Goal: Find specific page/section: Find specific page/section

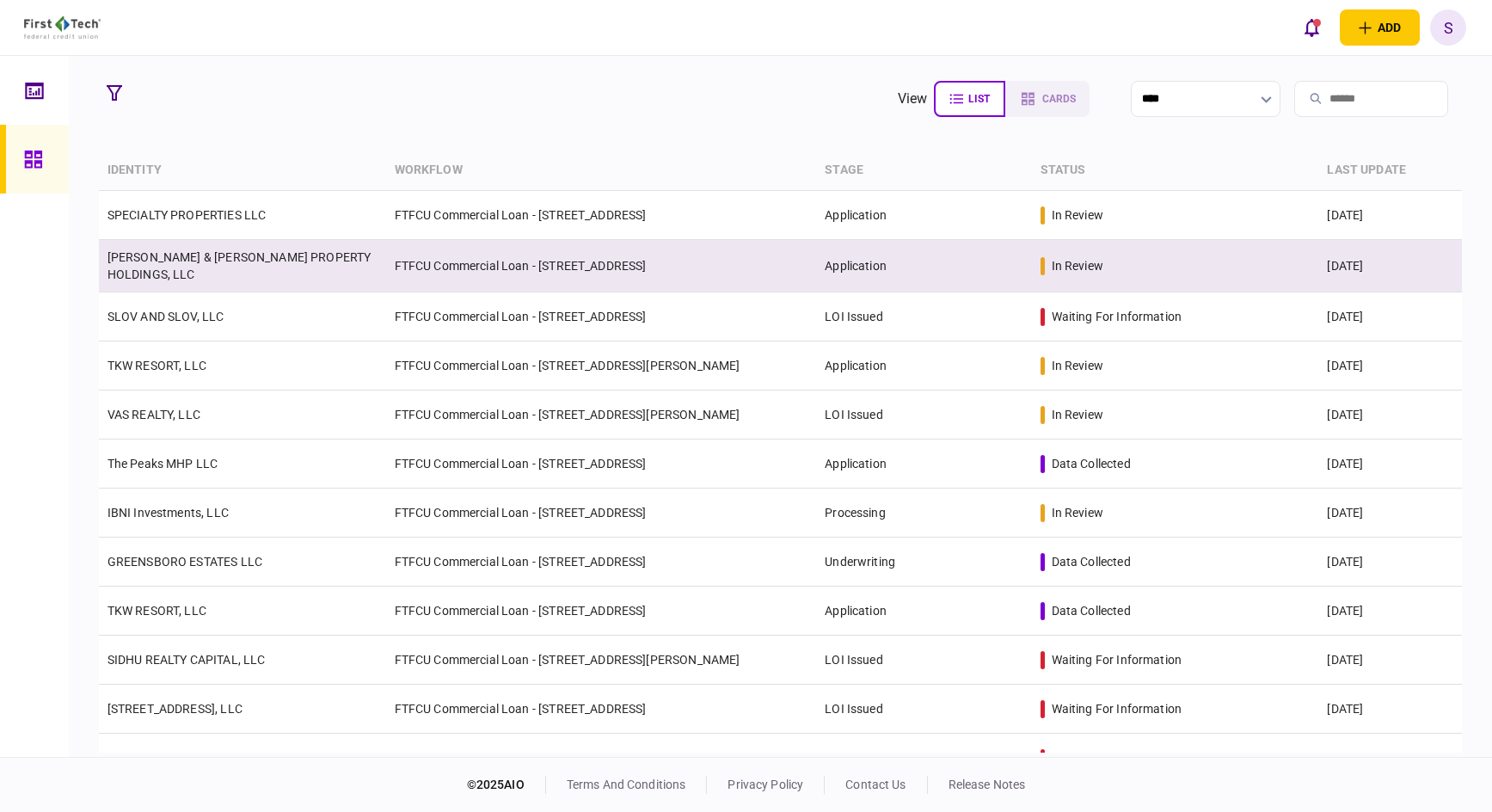
click at [362, 260] on link "CULLUM & KELLEY PROPERTY HOLDINGS, LLC" at bounding box center [240, 265] width 265 height 31
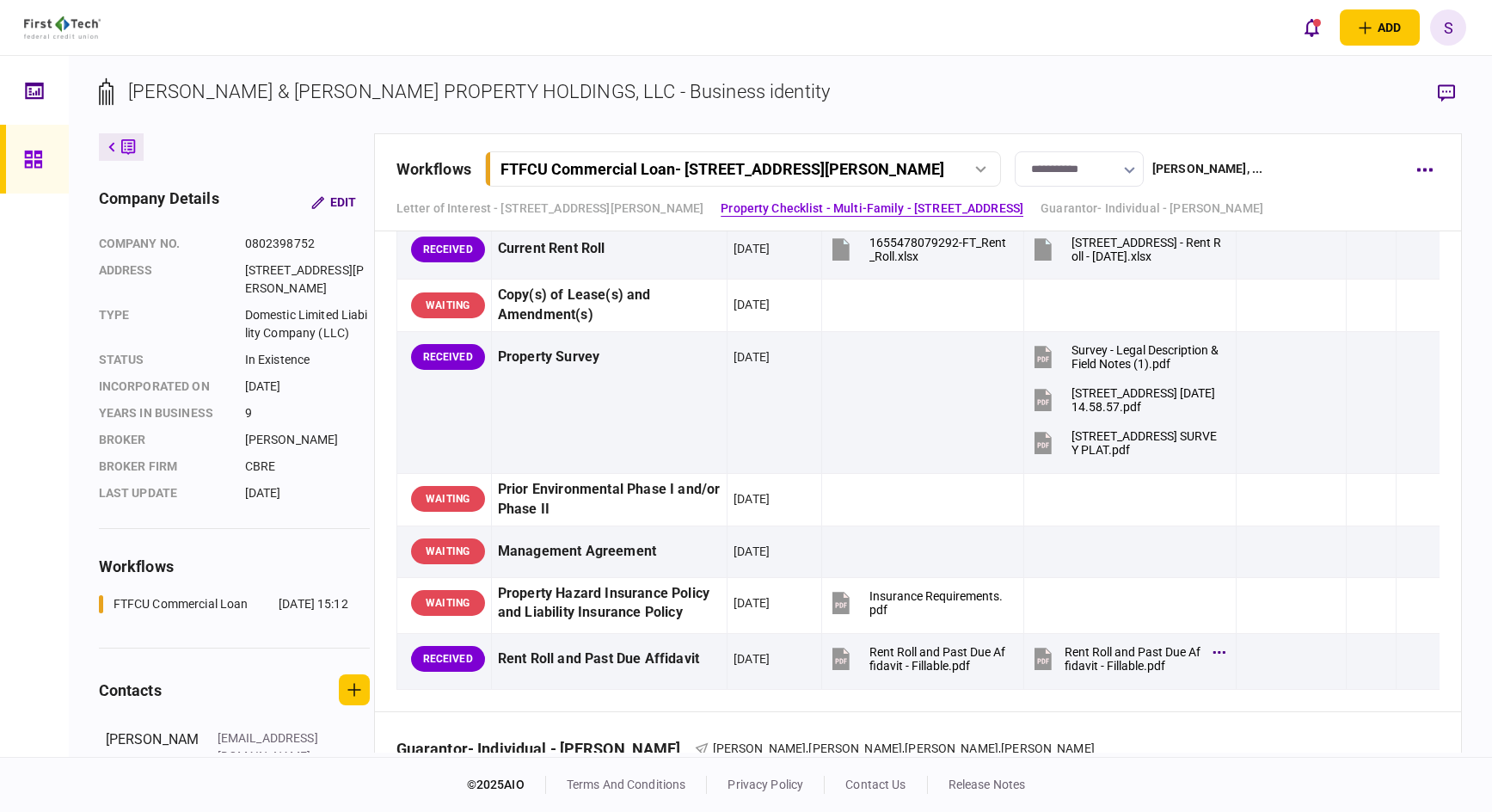
scroll to position [1204, 0]
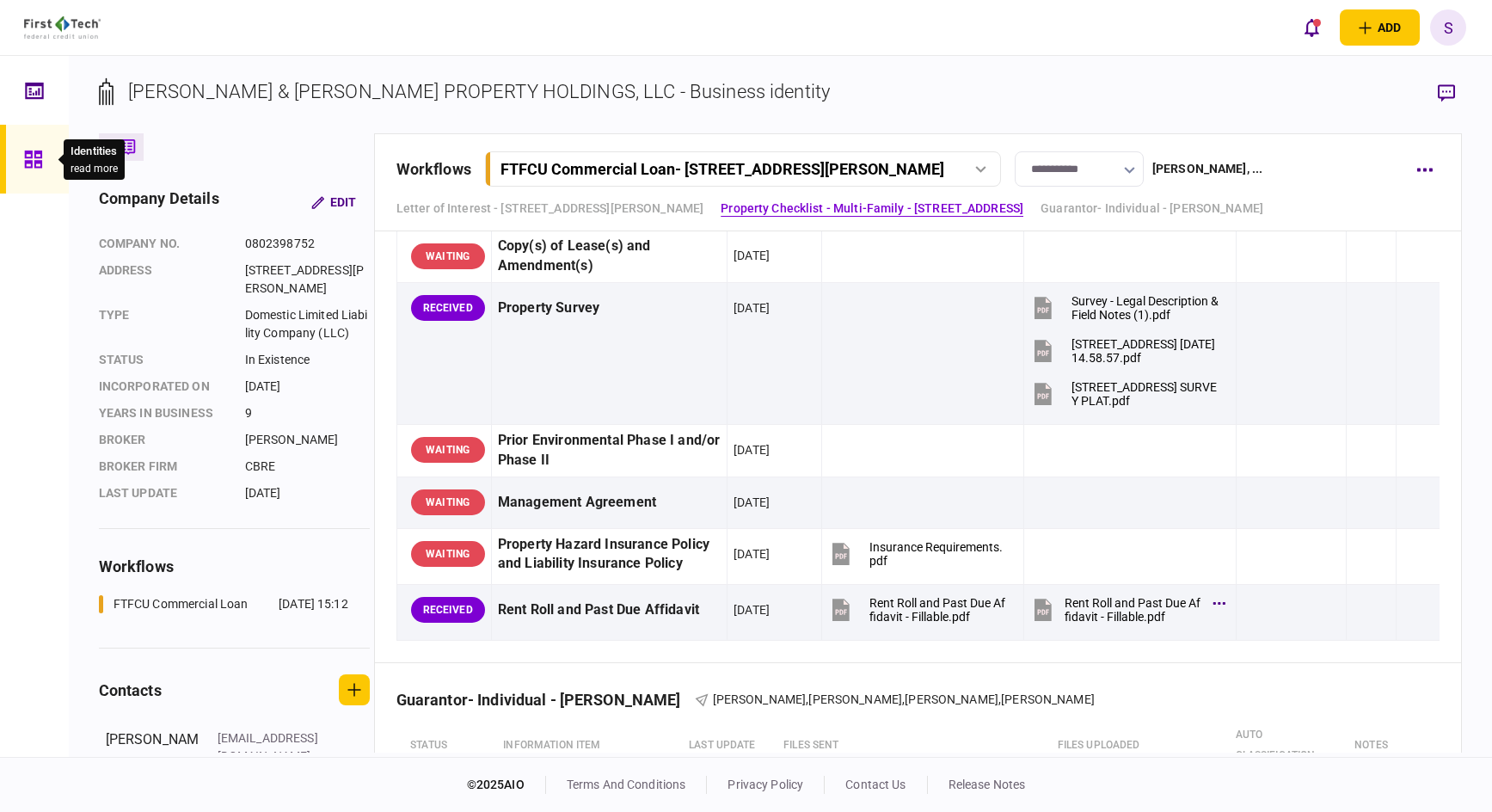
click at [39, 159] on icon at bounding box center [33, 159] width 18 height 19
